Goal: Navigation & Orientation: Find specific page/section

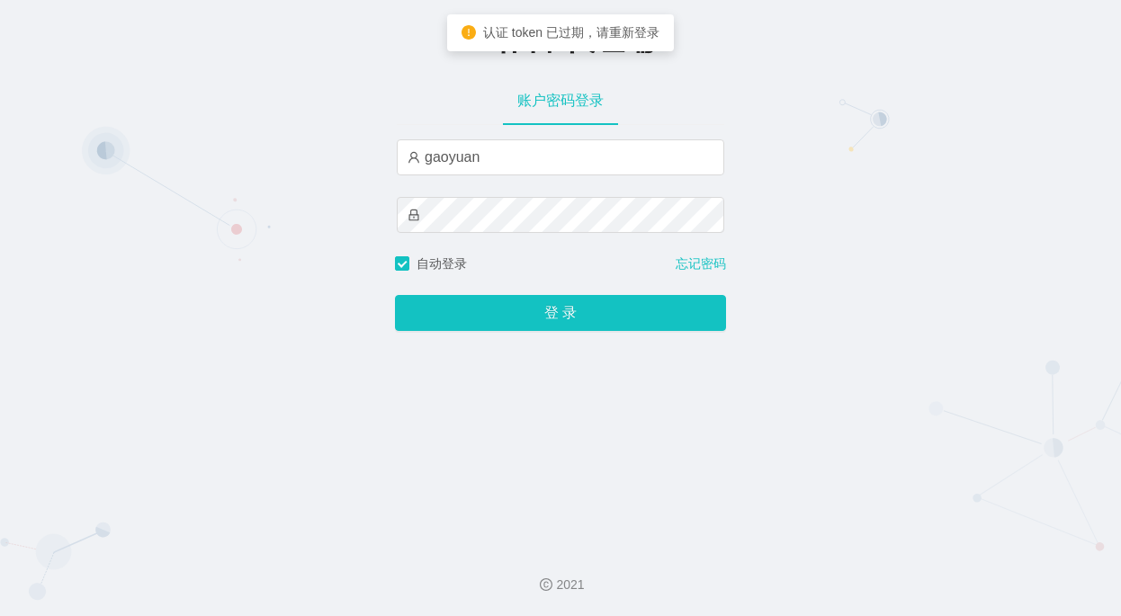
click at [575, 313] on button "登 录" at bounding box center [560, 313] width 331 height 36
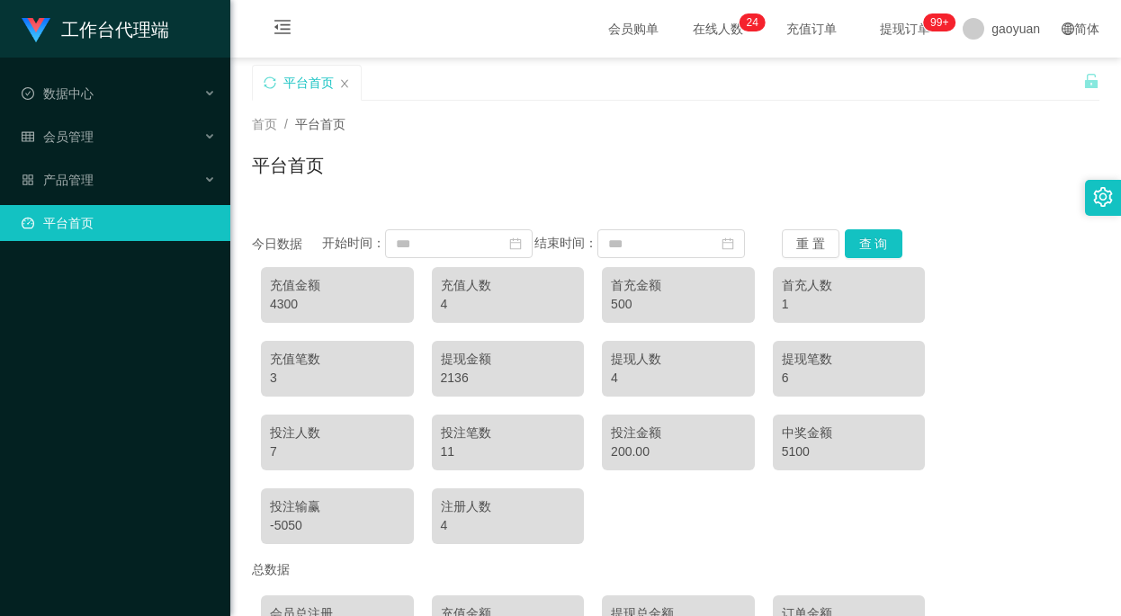
click at [261, 120] on span "首页" at bounding box center [264, 124] width 25 height 14
click at [690, 22] on span "在线人数 0 1 2 3 4 5 6 7 8 9 0 1 2 3 4 5 6 7 8 9 0 1 2 3 4 5 6 7 8 9 0 1 2 3 4 5 6 …" at bounding box center [718, 28] width 68 height 13
click at [102, 136] on div "会员管理" at bounding box center [115, 137] width 230 height 36
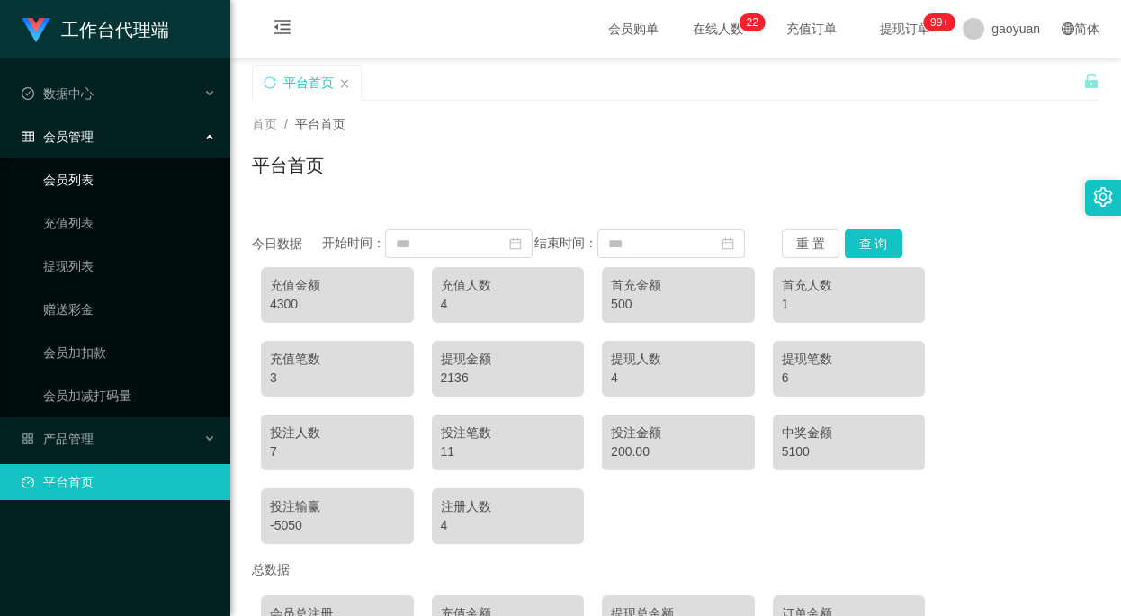
click at [96, 179] on link "会员列表" at bounding box center [129, 180] width 173 height 36
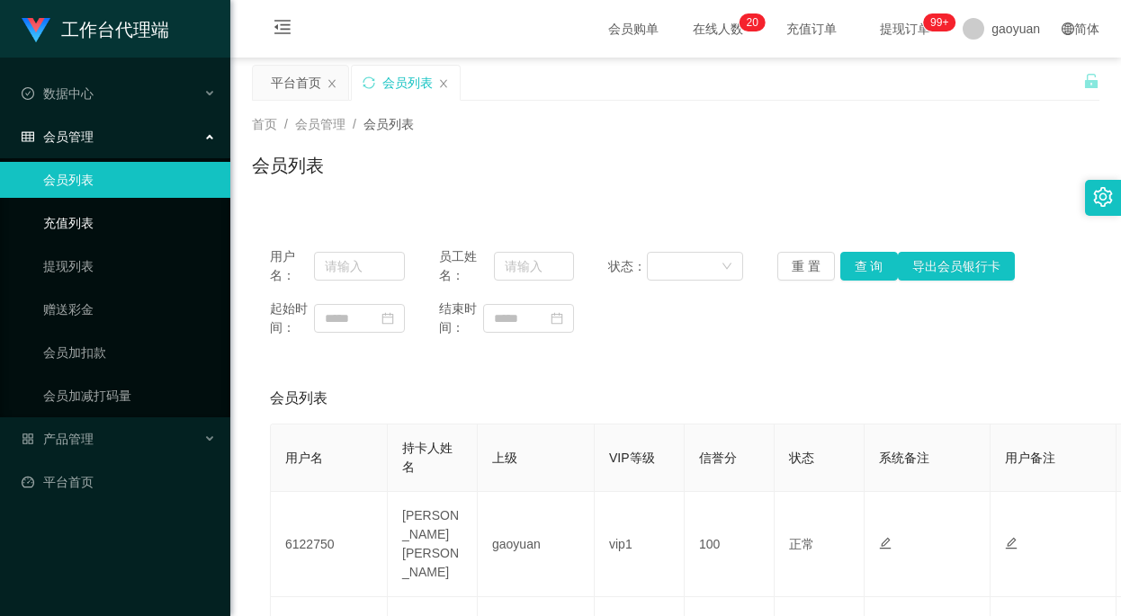
click at [114, 217] on link "充值列表" at bounding box center [129, 223] width 173 height 36
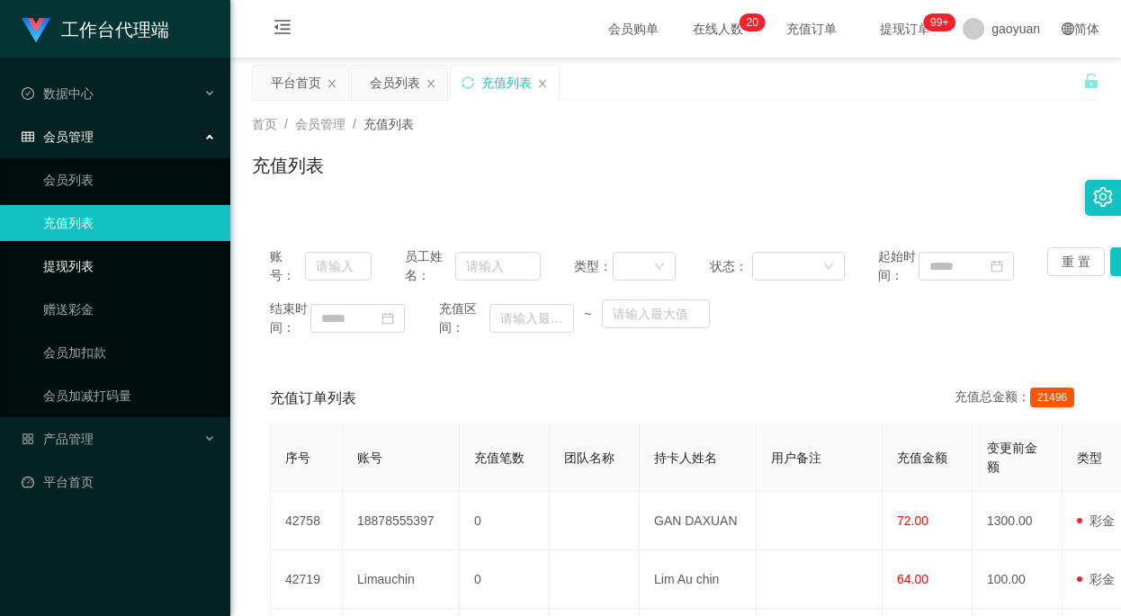
click at [93, 264] on link "提现列表" at bounding box center [129, 266] width 173 height 36
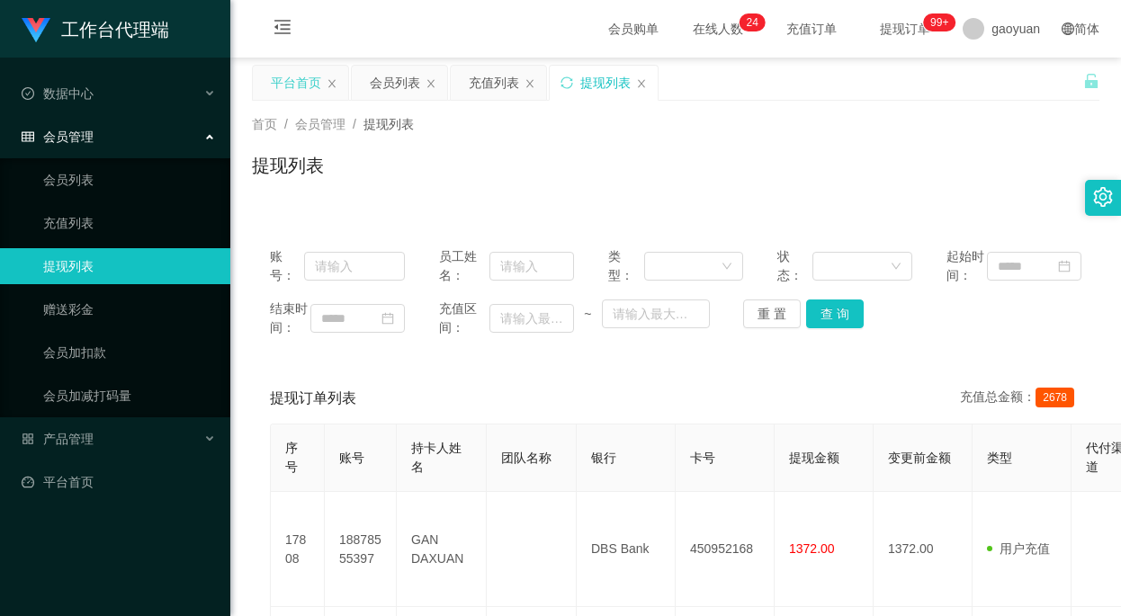
click at [292, 85] on div "平台首页" at bounding box center [296, 83] width 50 height 34
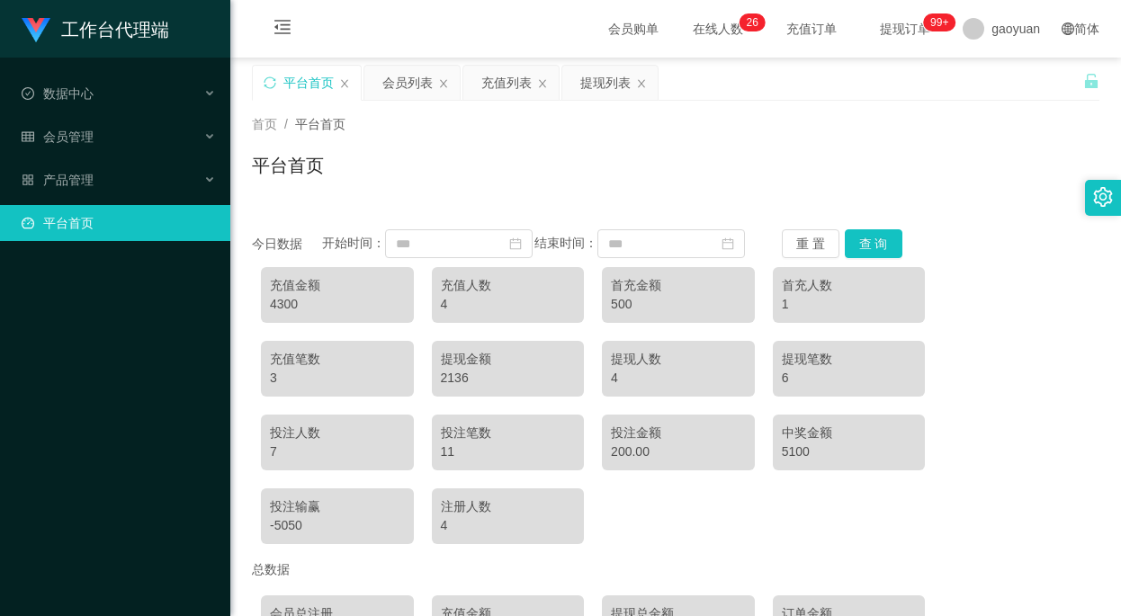
click at [530, 158] on div "平台首页" at bounding box center [675, 172] width 847 height 41
click at [543, 128] on div "首页 / 平台首页 /" at bounding box center [675, 124] width 847 height 19
